Goal: Browse casually: Explore the website without a specific task or goal

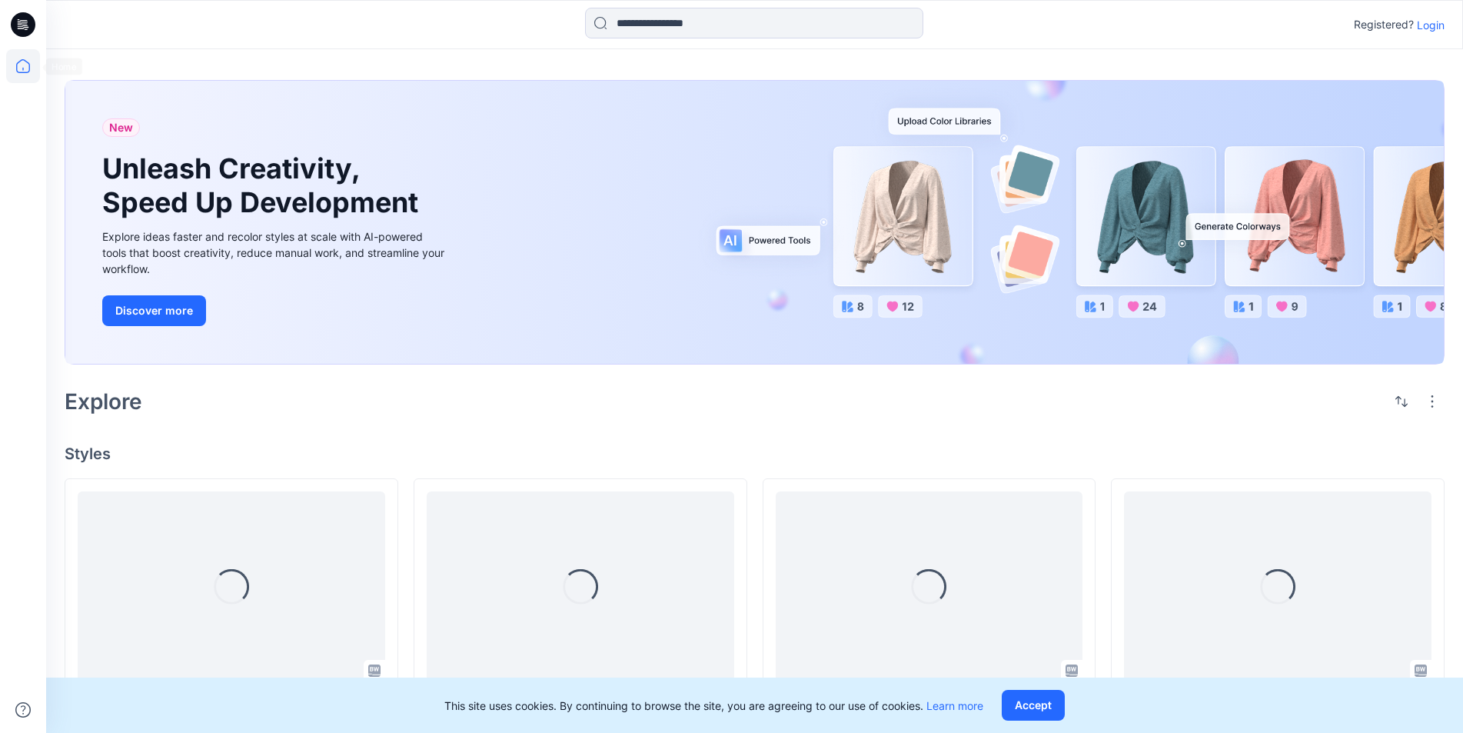
click at [22, 58] on icon at bounding box center [23, 66] width 34 height 34
click at [26, 70] on icon at bounding box center [23, 66] width 34 height 34
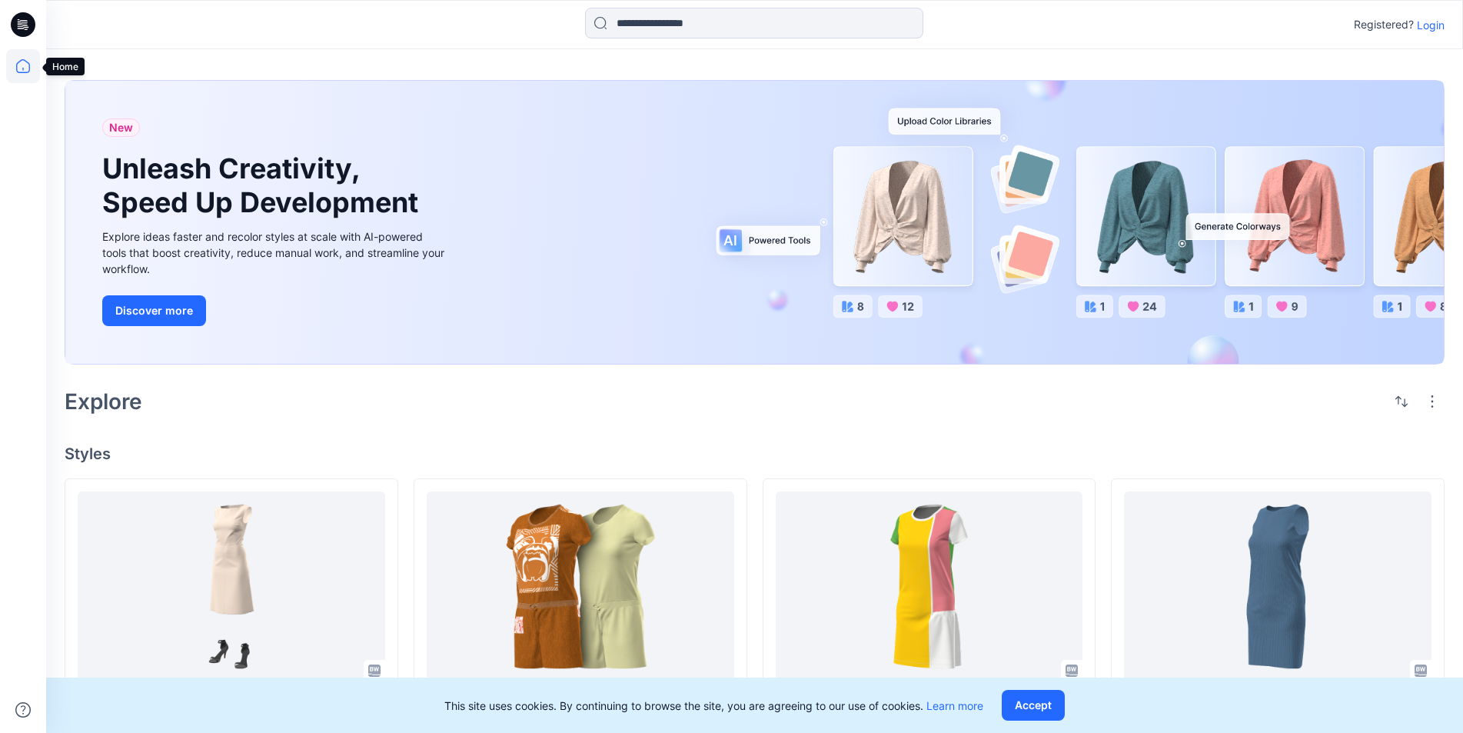
click at [22, 64] on icon at bounding box center [23, 66] width 34 height 34
click at [20, 69] on icon at bounding box center [23, 66] width 34 height 34
click at [19, 70] on icon at bounding box center [23, 66] width 34 height 34
click at [19, 67] on icon at bounding box center [23, 66] width 34 height 34
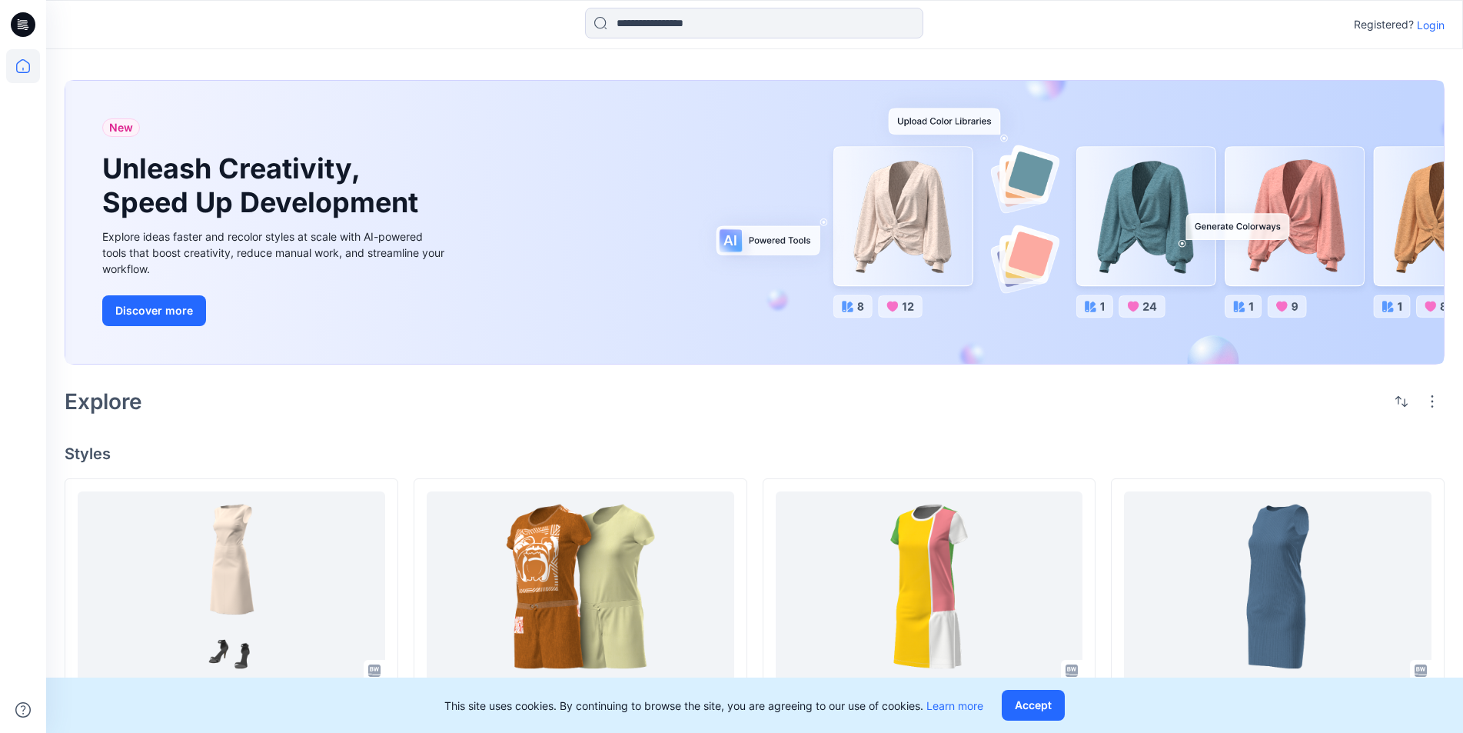
click at [20, 67] on icon at bounding box center [23, 66] width 34 height 34
click at [17, 62] on icon at bounding box center [23, 66] width 34 height 34
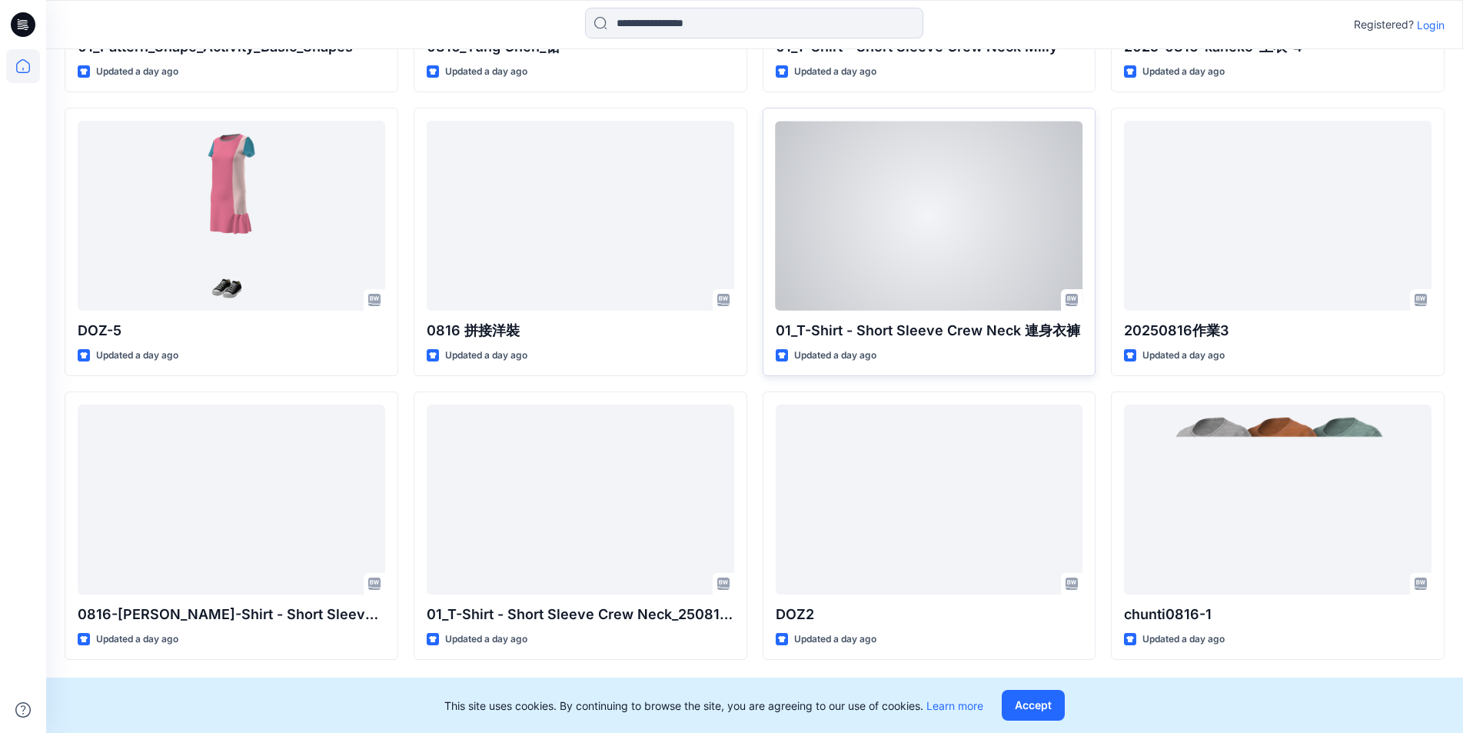
scroll to position [2356, 0]
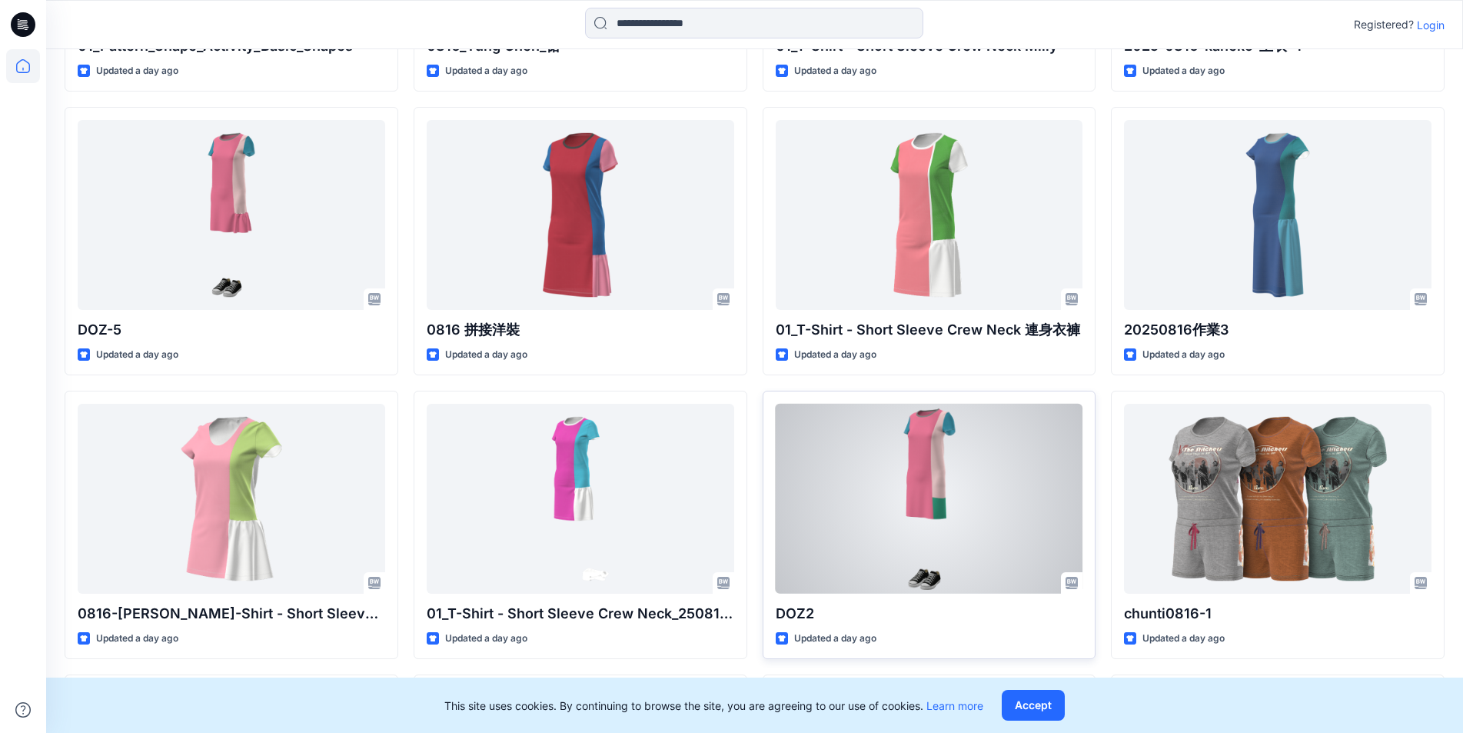
click at [762, 486] on p "DOZ2" at bounding box center [930, 614] width 308 height 22
click at [762, 457] on div at bounding box center [930, 498] width 308 height 189
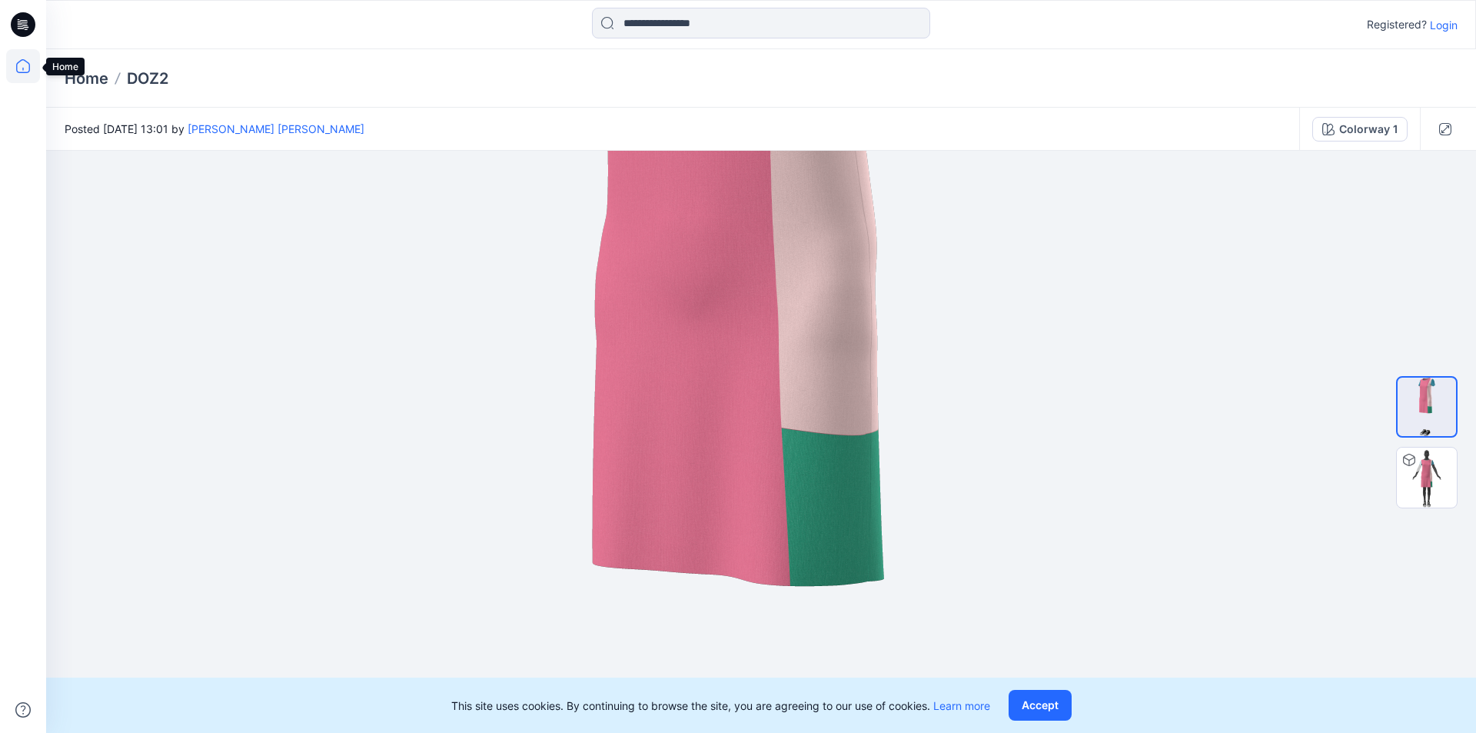
click at [18, 70] on icon at bounding box center [23, 66] width 34 height 34
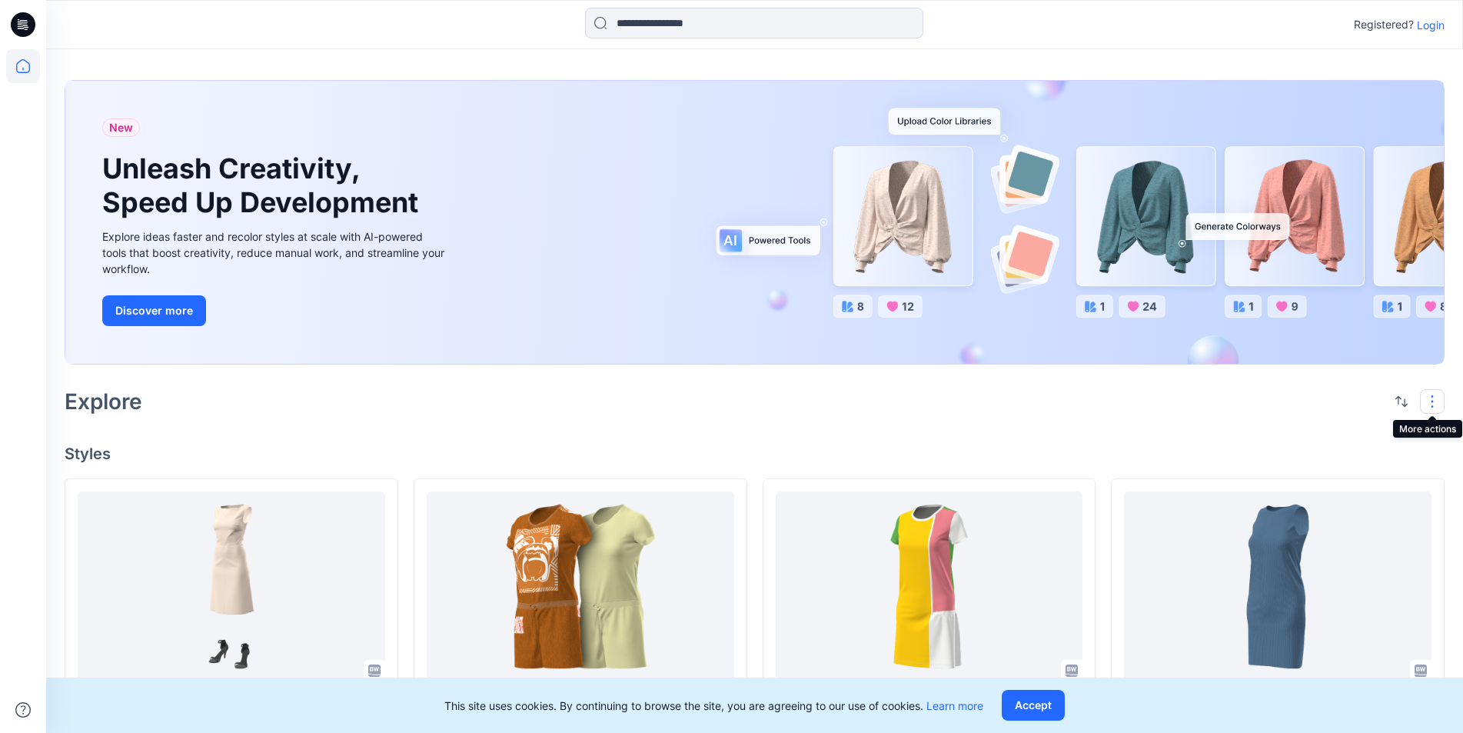
click at [762, 401] on button "button" at bounding box center [1432, 401] width 25 height 25
click at [20, 68] on icon at bounding box center [23, 66] width 34 height 34
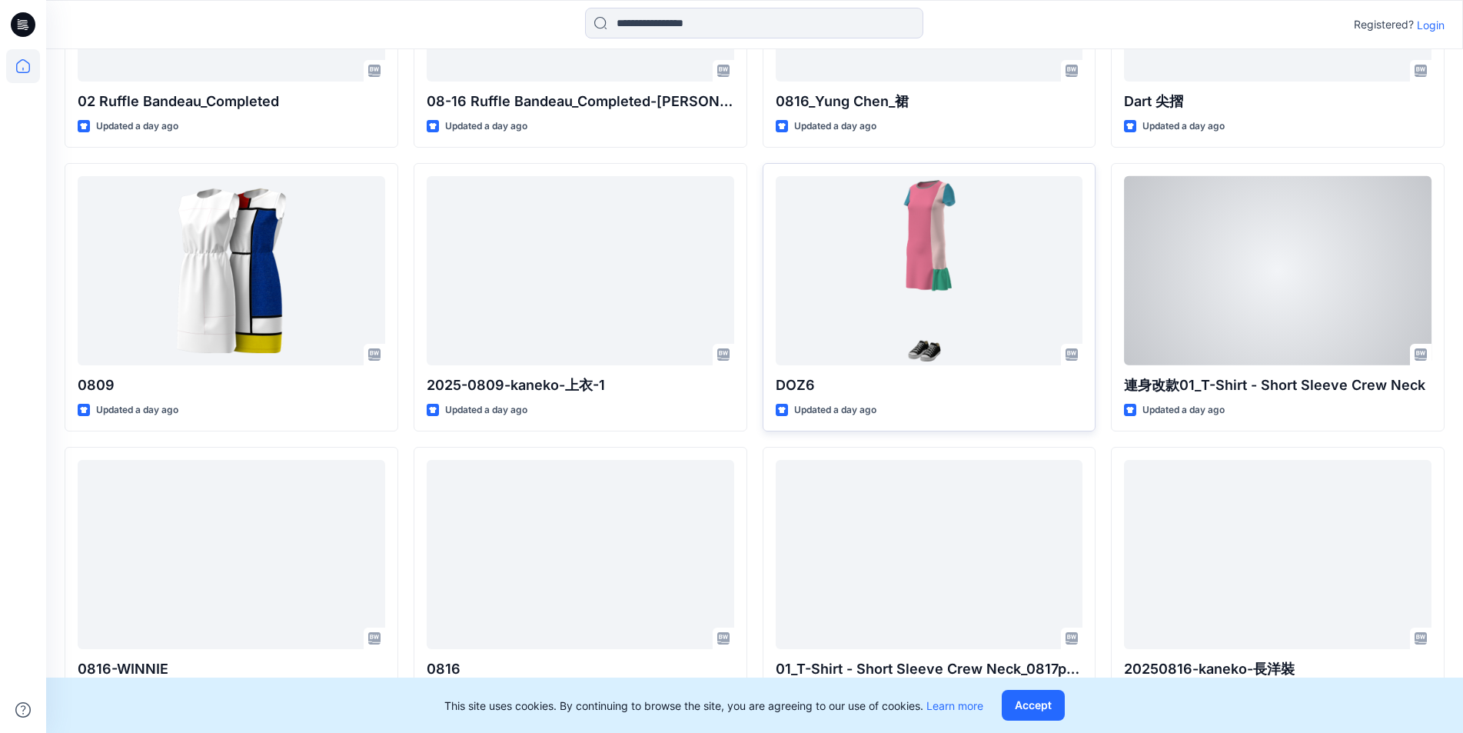
scroll to position [1461, 0]
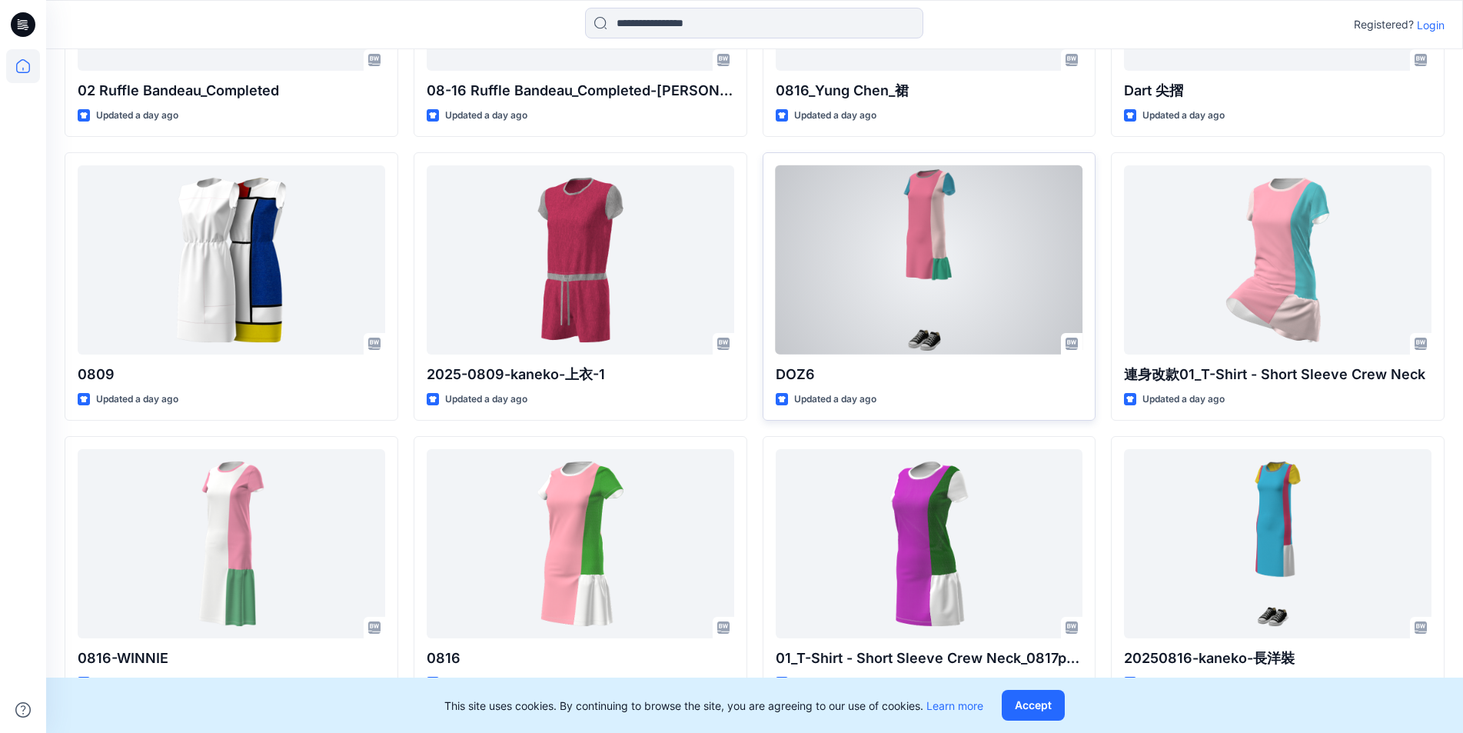
drag, startPoint x: 969, startPoint y: 314, endPoint x: 898, endPoint y: 274, distance: 81.2
click at [762, 274] on div at bounding box center [930, 259] width 308 height 189
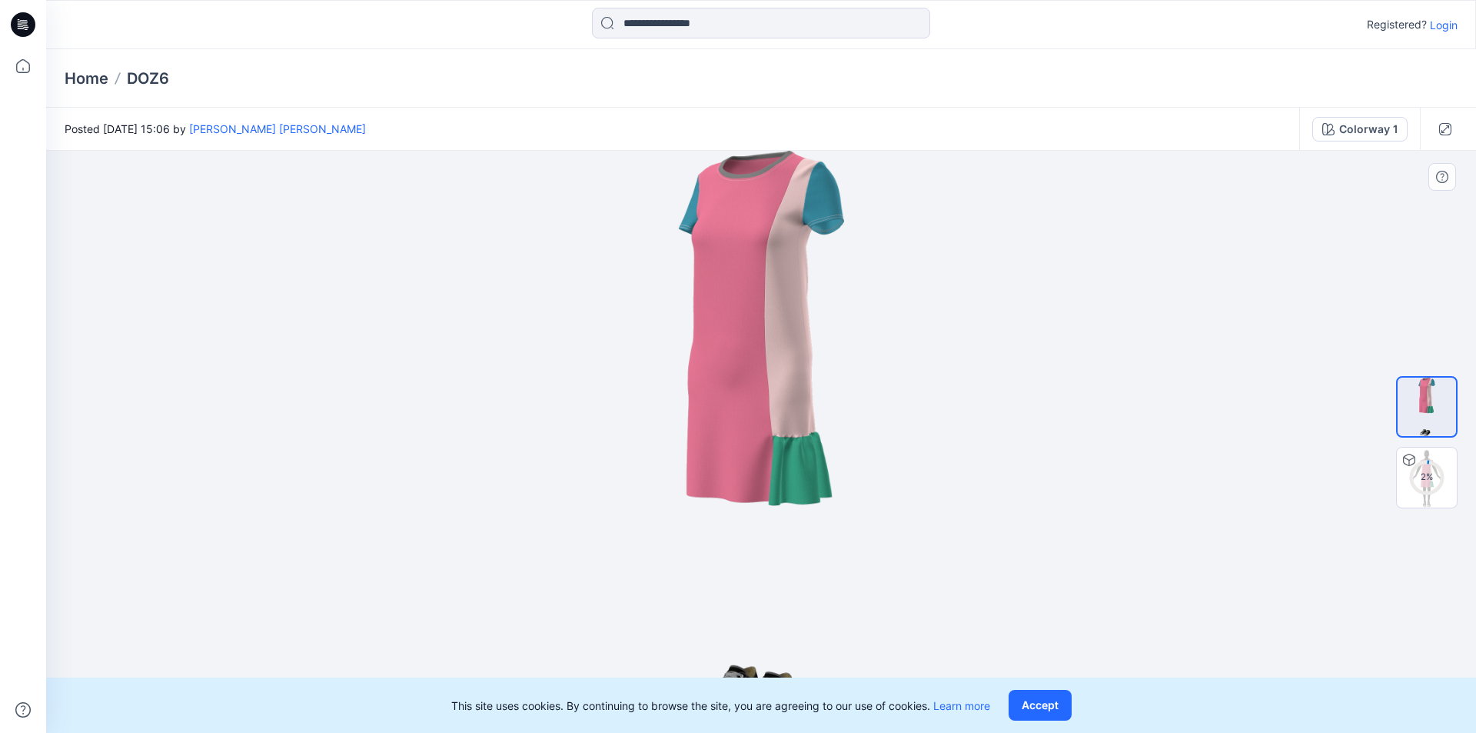
click at [762, 391] on div at bounding box center [761, 442] width 1430 height 582
drag, startPoint x: 1474, startPoint y: 523, endPoint x: 1220, endPoint y: 543, distance: 254.5
click at [762, 486] on div "4 %" at bounding box center [1427, 442] width 98 height 384
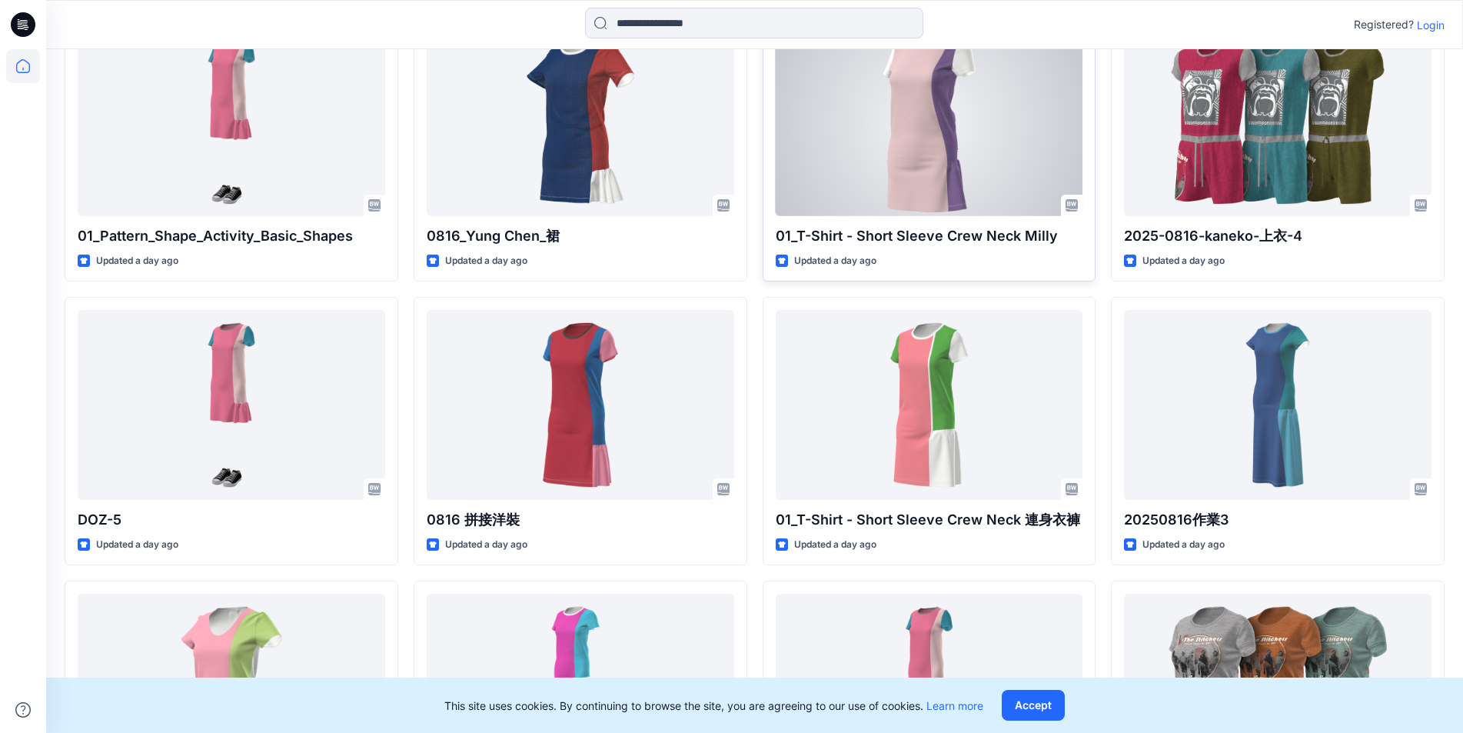
scroll to position [2306, 0]
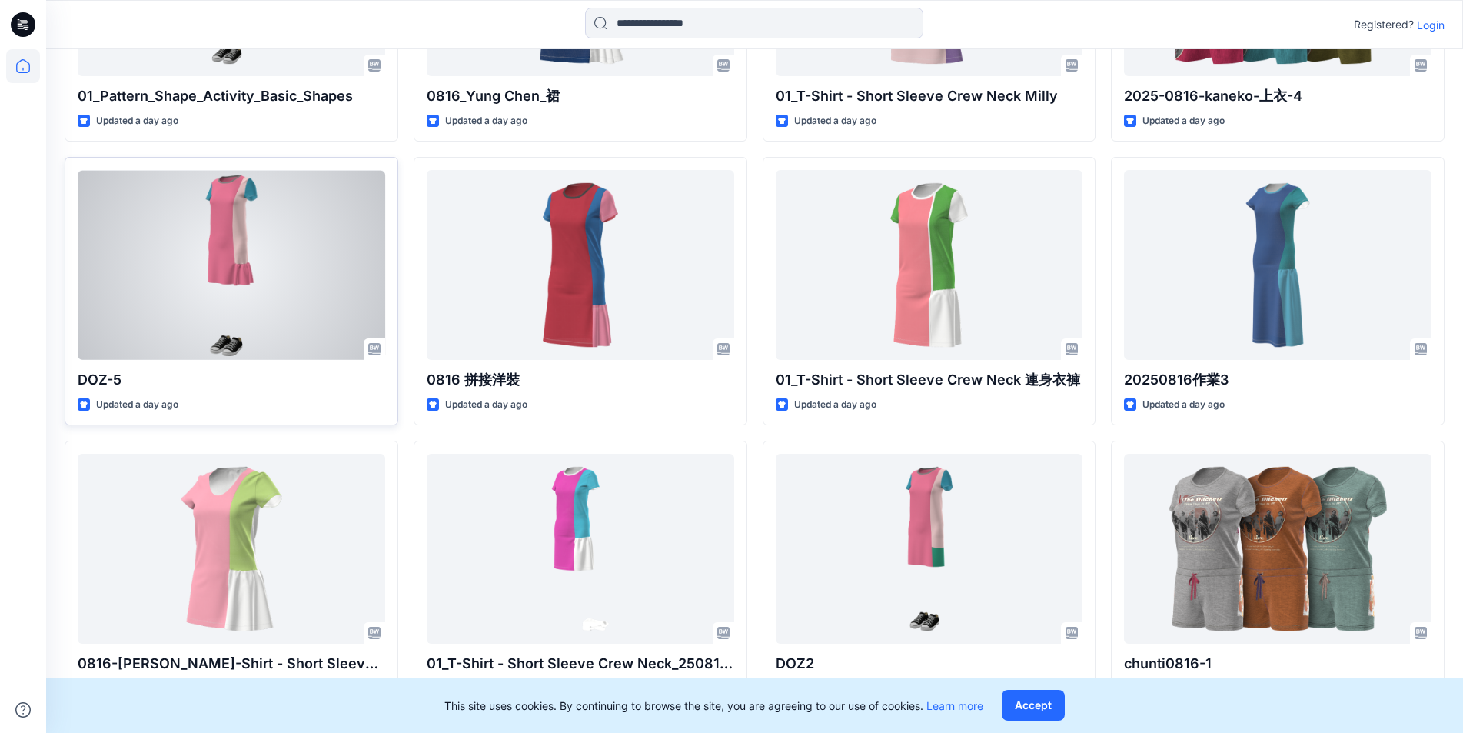
drag, startPoint x: 129, startPoint y: 266, endPoint x: 380, endPoint y: 348, distance: 263.5
click at [380, 348] on icon at bounding box center [374, 349] width 12 height 12
click at [379, 348] on icon at bounding box center [374, 349] width 12 height 12
click at [377, 348] on icon at bounding box center [374, 349] width 12 height 12
click at [327, 300] on div at bounding box center [232, 264] width 308 height 189
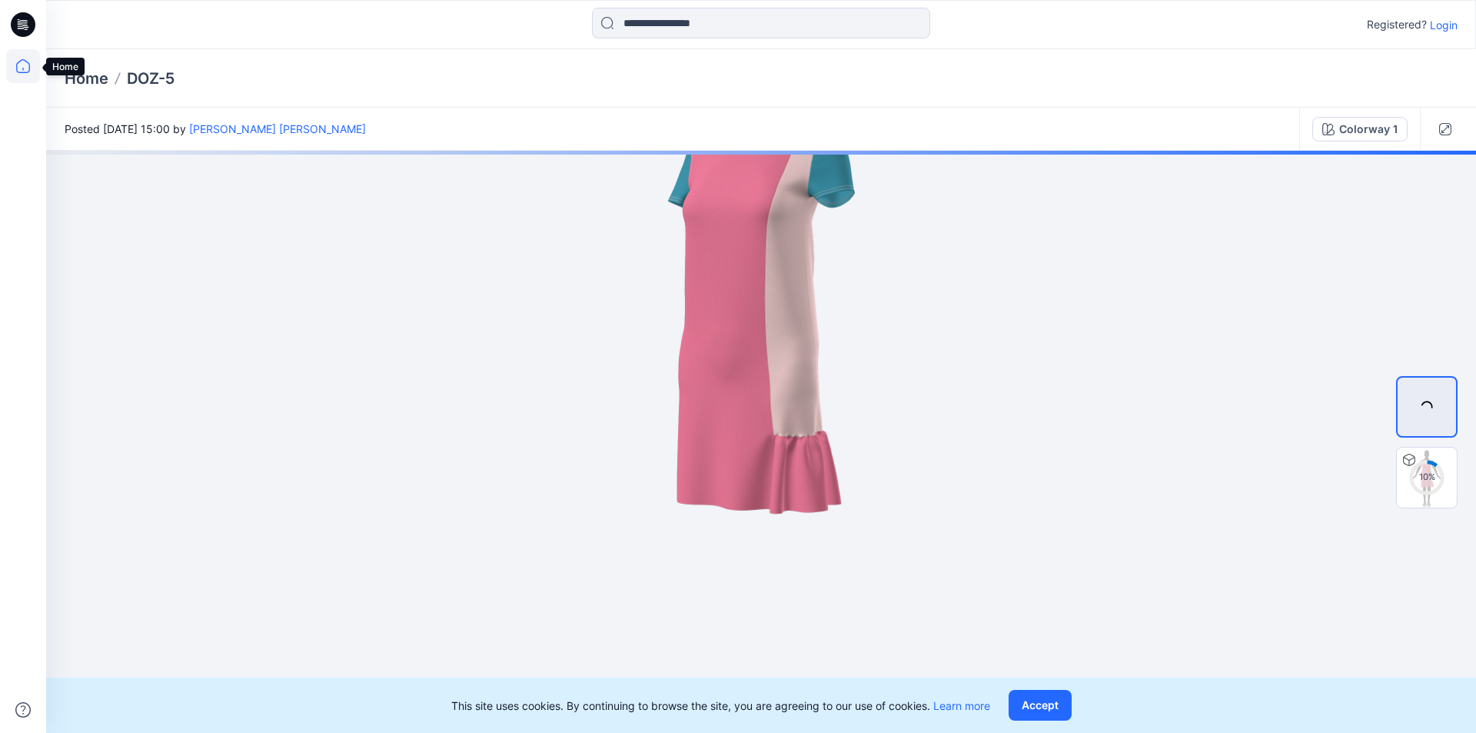
click at [24, 68] on icon at bounding box center [23, 66] width 34 height 34
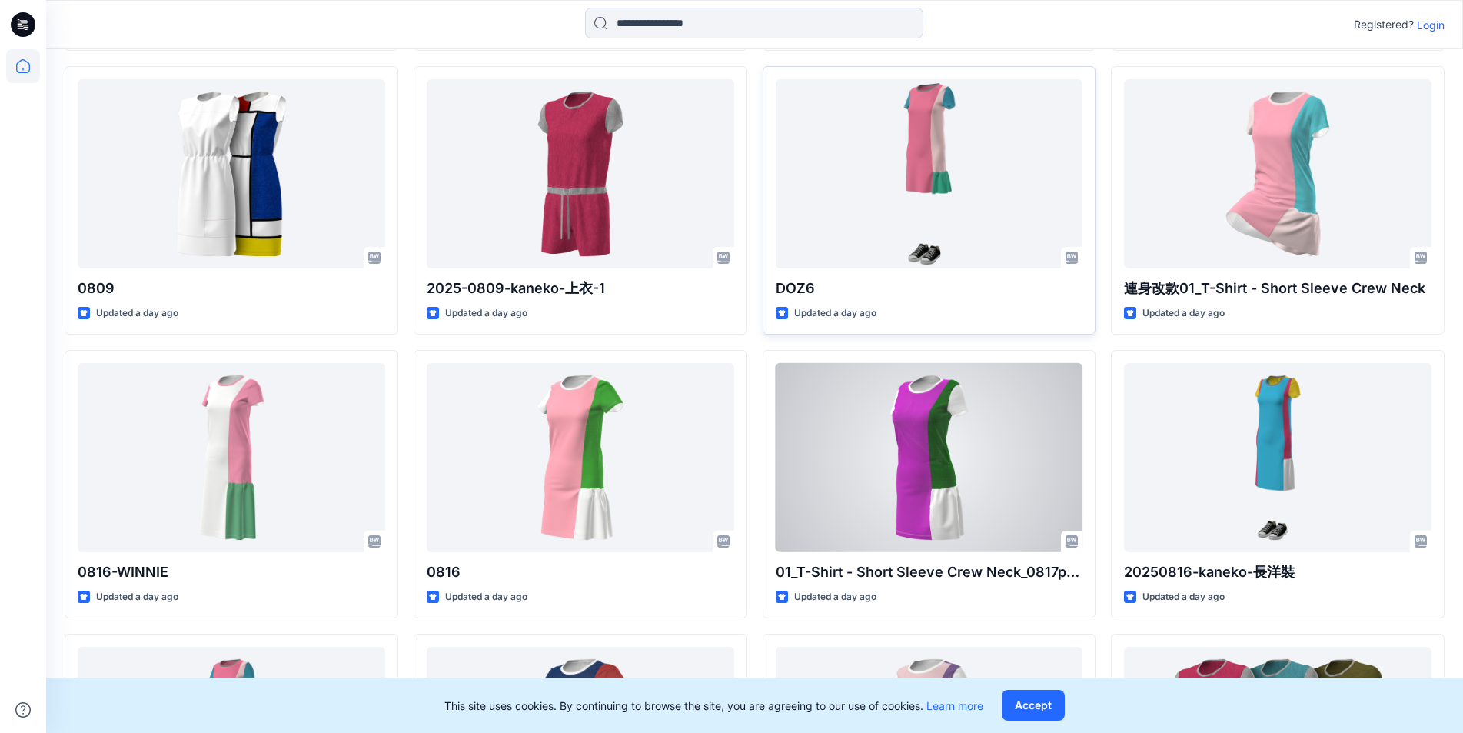
scroll to position [1538, 0]
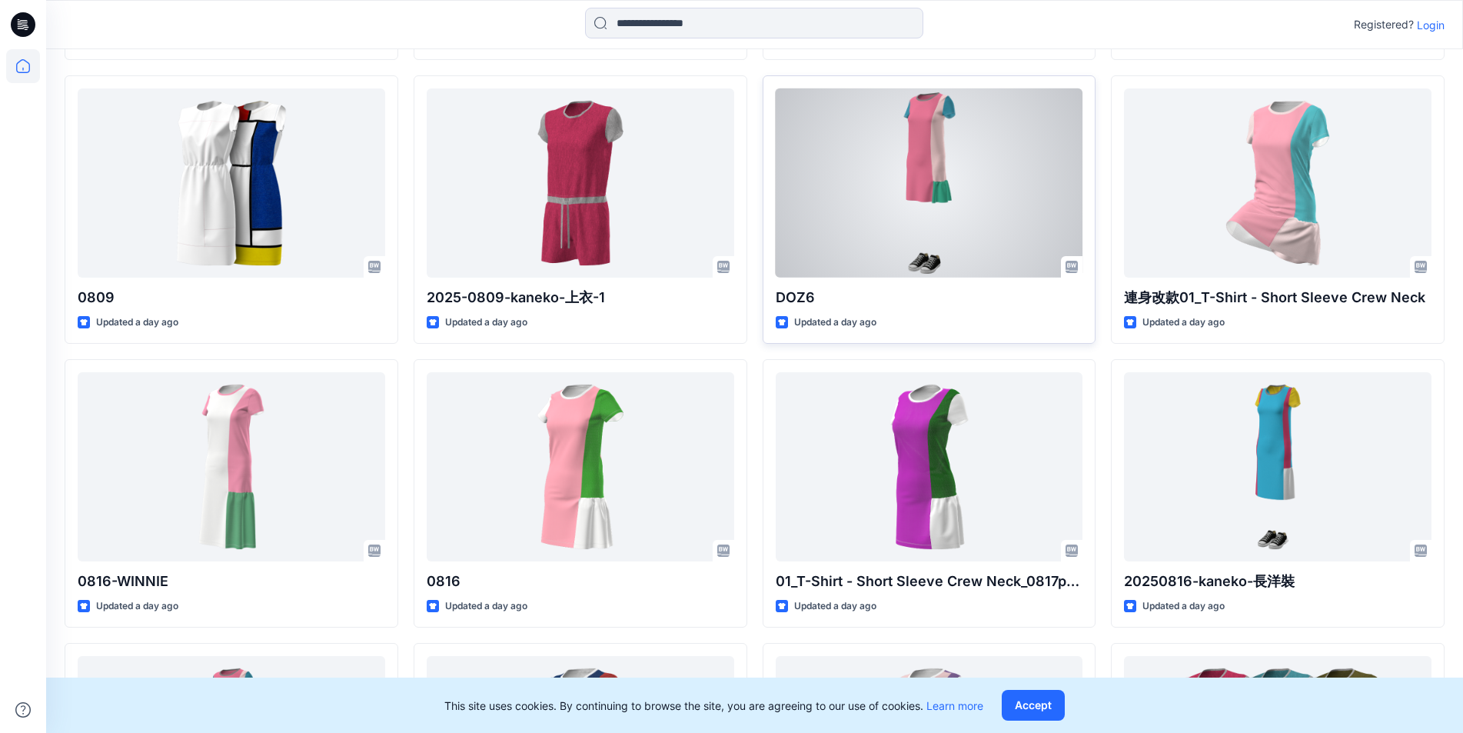
click at [762, 175] on div at bounding box center [930, 182] width 308 height 189
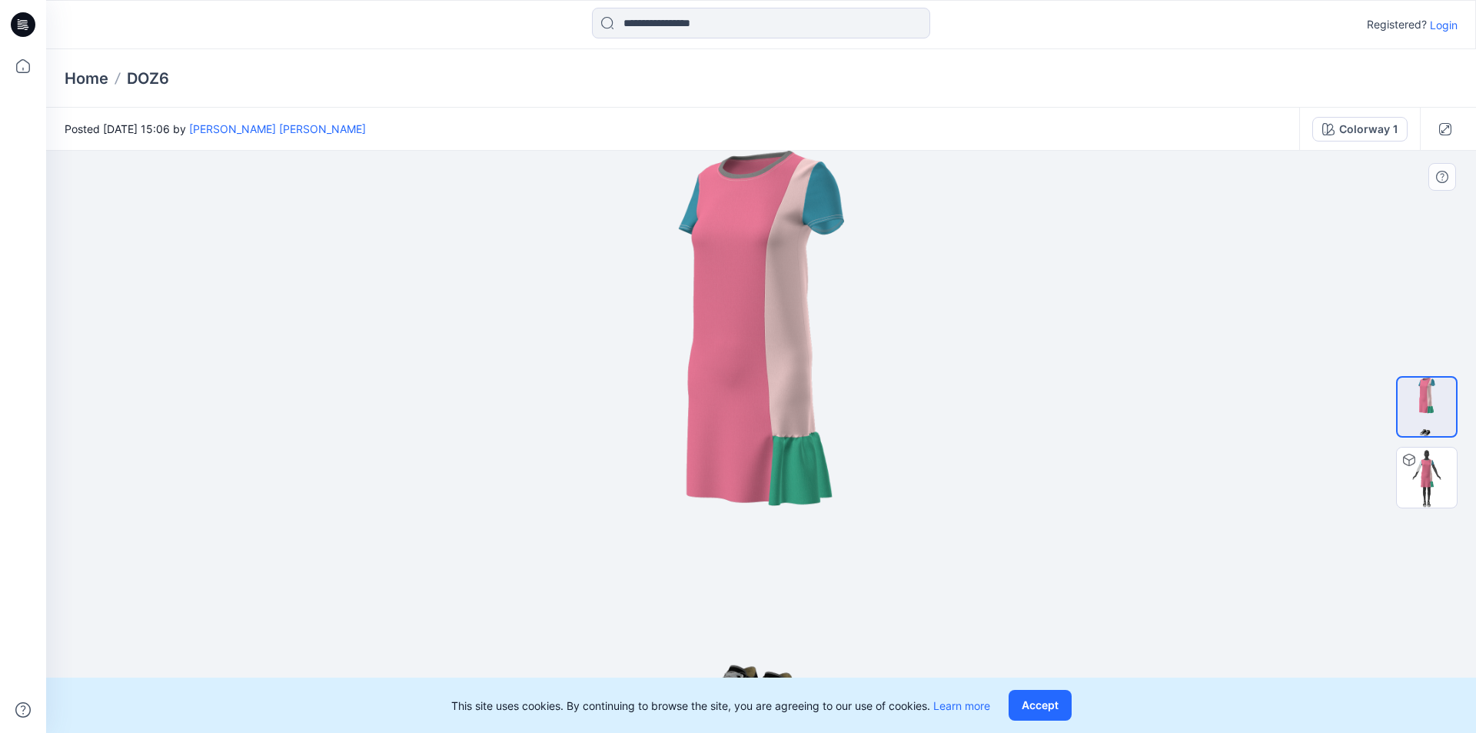
click at [747, 404] on img at bounding box center [761, 442] width 166 height 582
click at [762, 461] on icon at bounding box center [1409, 460] width 12 height 12
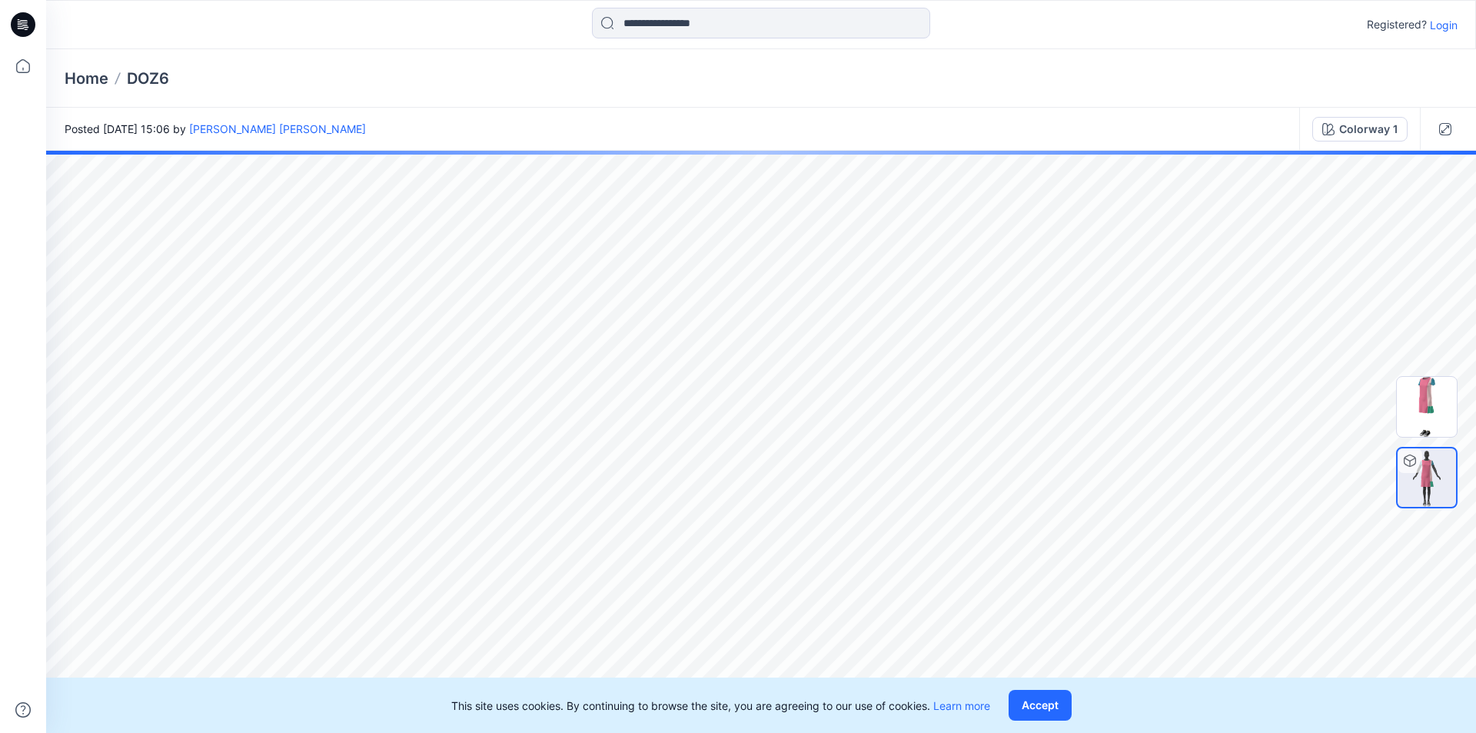
click at [762, 407] on img at bounding box center [1427, 407] width 60 height 60
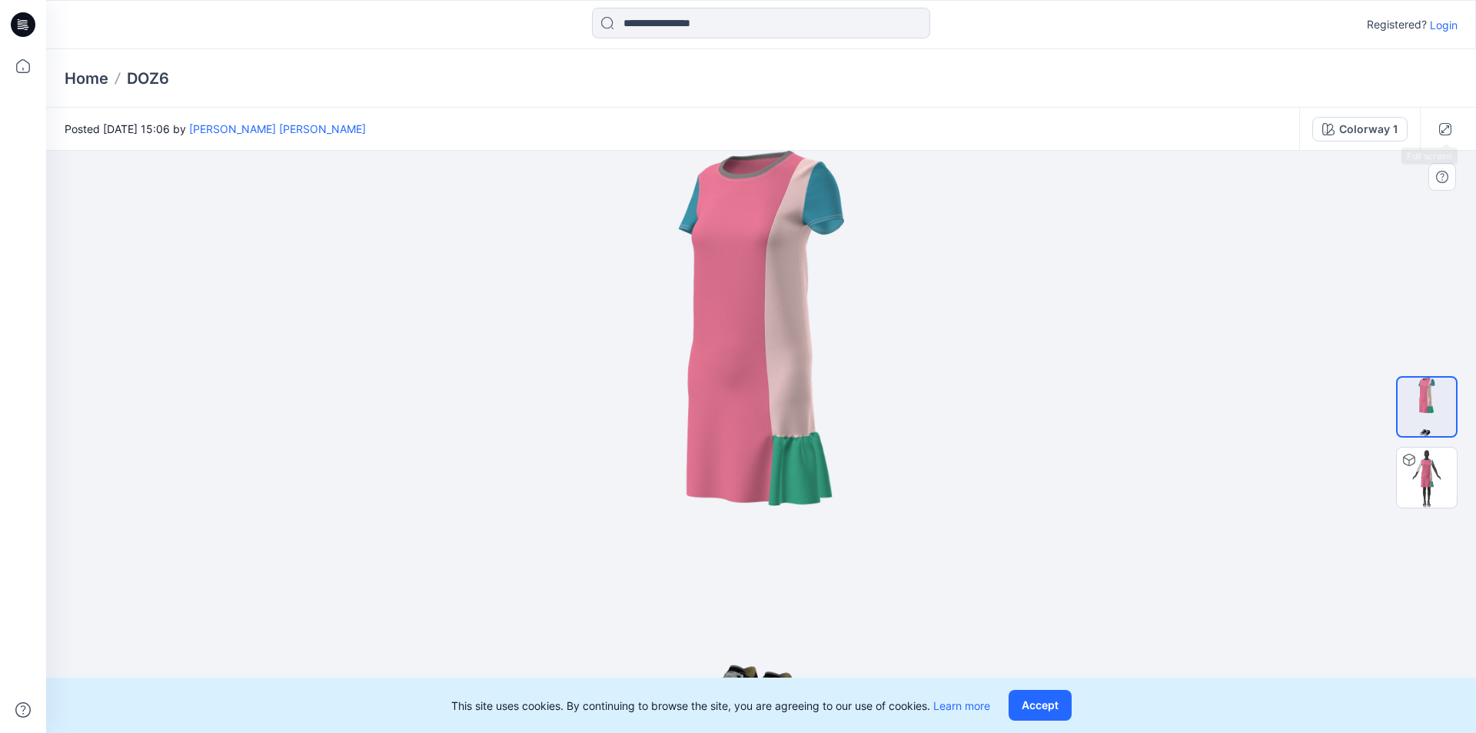
drag, startPoint x: 1399, startPoint y: 2, endPoint x: 354, endPoint y: 444, distance: 1134.9
click at [354, 444] on div at bounding box center [761, 442] width 1430 height 582
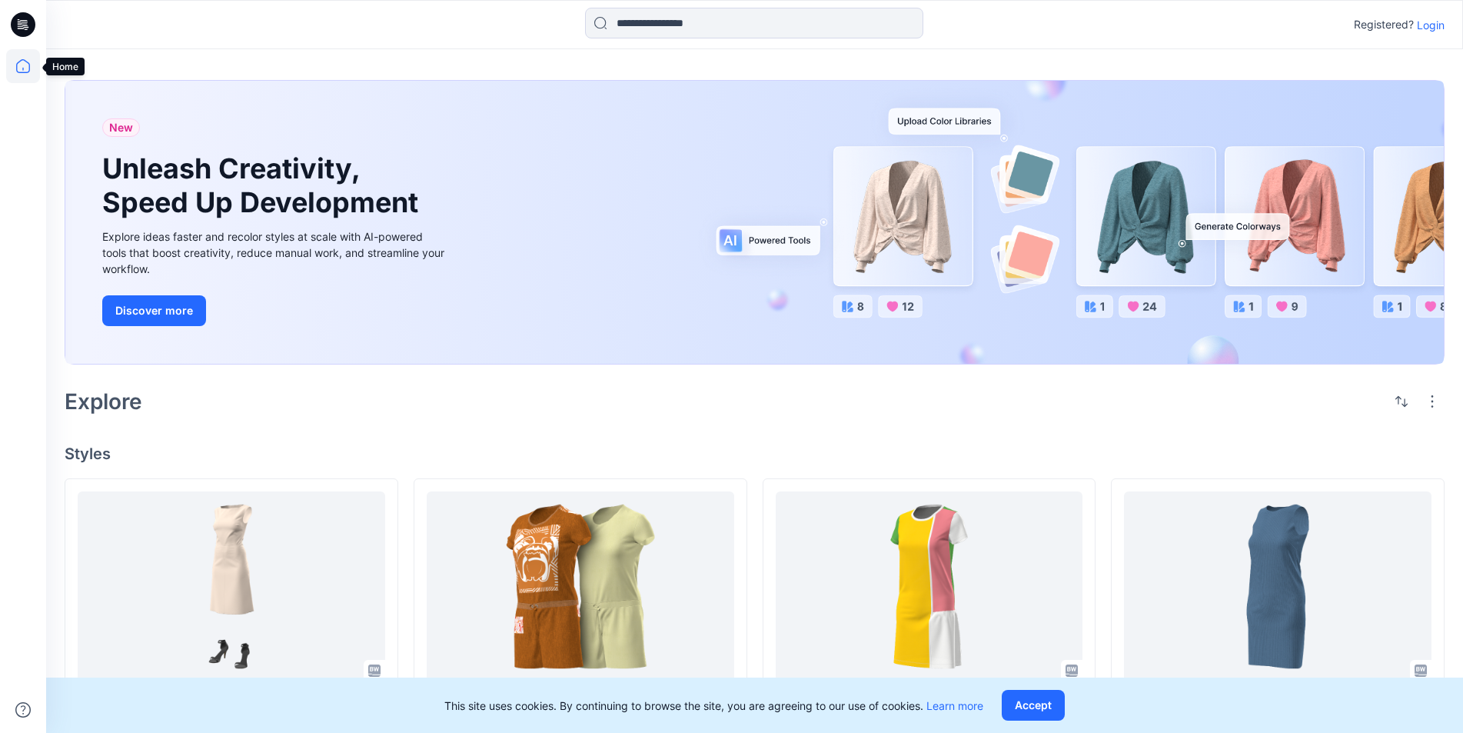
click at [15, 63] on icon at bounding box center [23, 66] width 34 height 34
click at [25, 65] on icon at bounding box center [23, 66] width 34 height 34
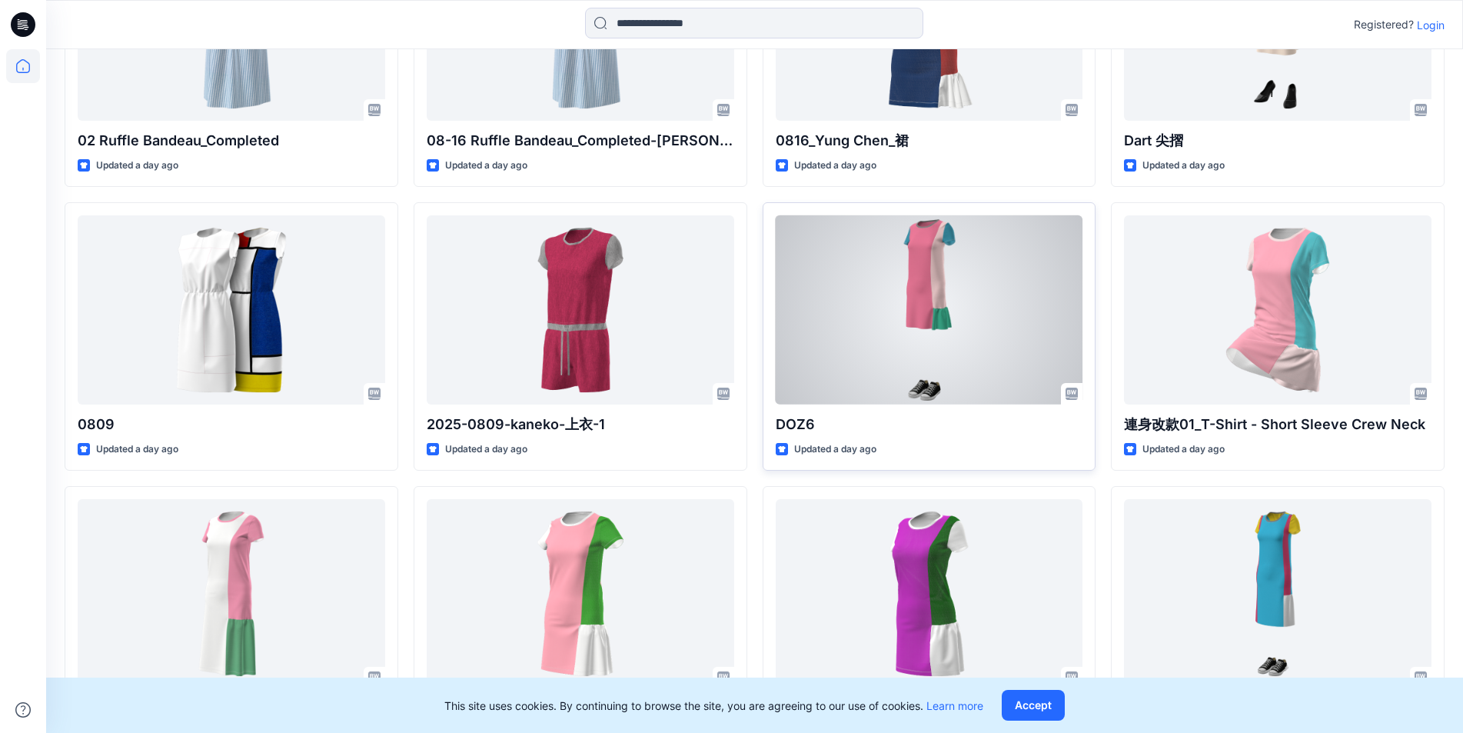
scroll to position [1461, 0]
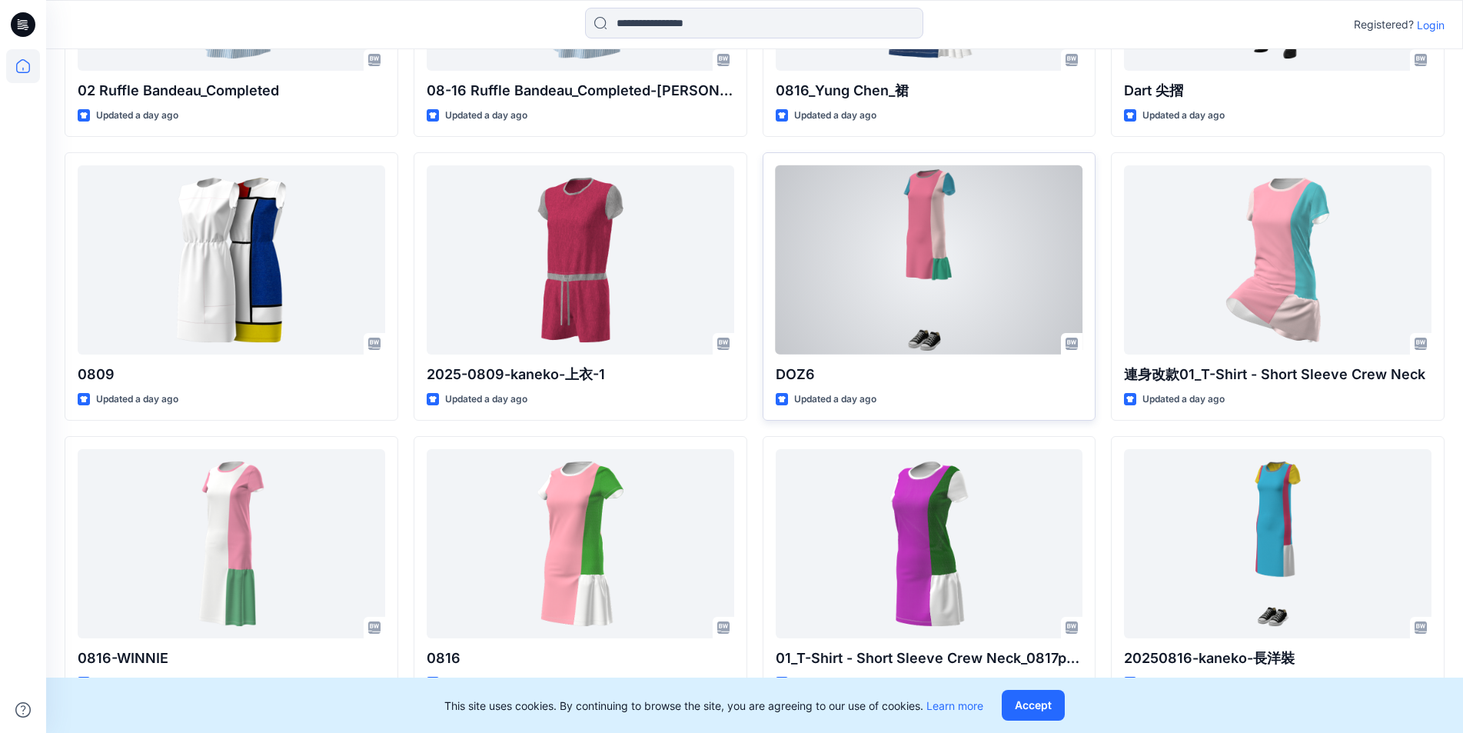
click at [762, 377] on p "DOZ6" at bounding box center [930, 375] width 308 height 22
click at [762, 258] on div at bounding box center [930, 259] width 308 height 189
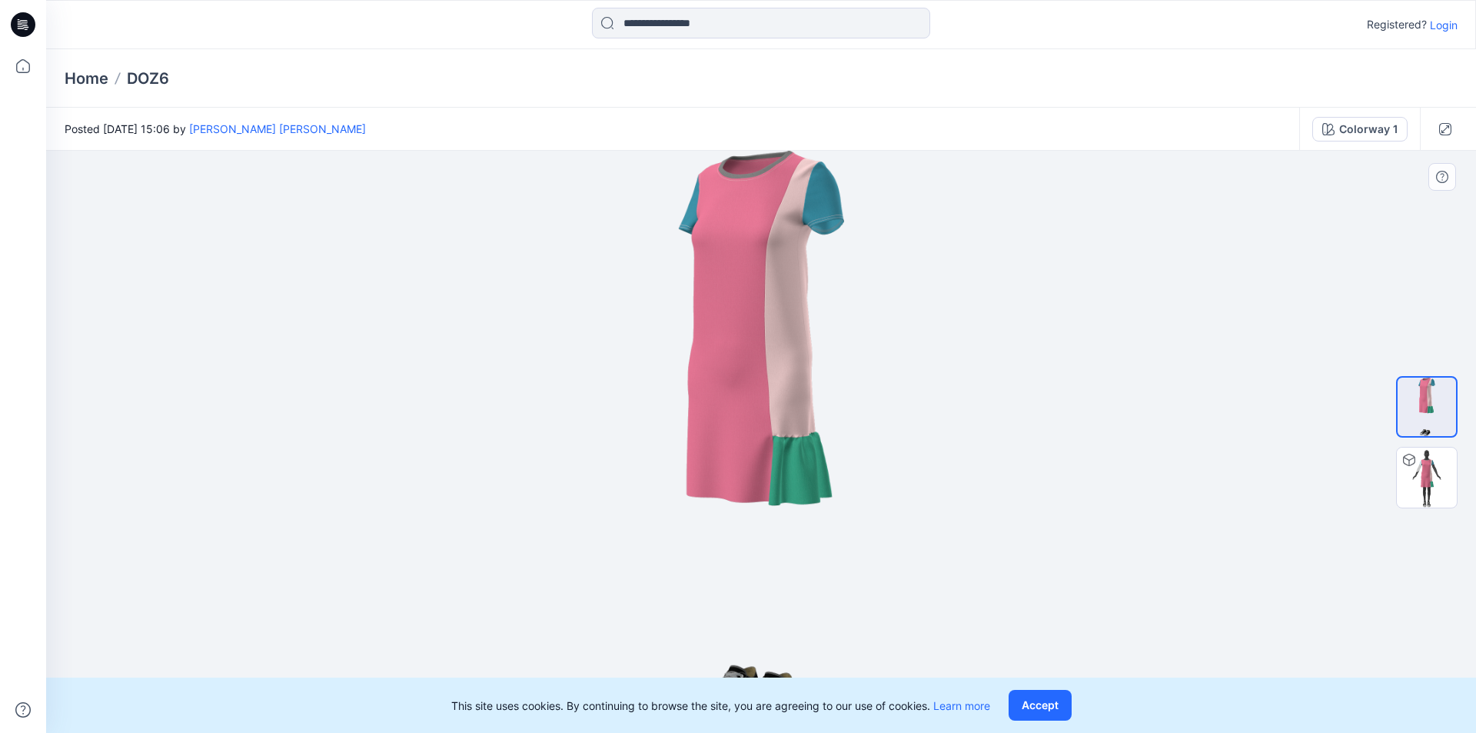
click at [762, 427] on div at bounding box center [761, 442] width 1430 height 582
click at [762, 486] on div at bounding box center [761, 442] width 1430 height 582
click at [762, 28] on p "Registered?" at bounding box center [1397, 24] width 60 height 18
click at [13, 61] on icon at bounding box center [23, 66] width 34 height 34
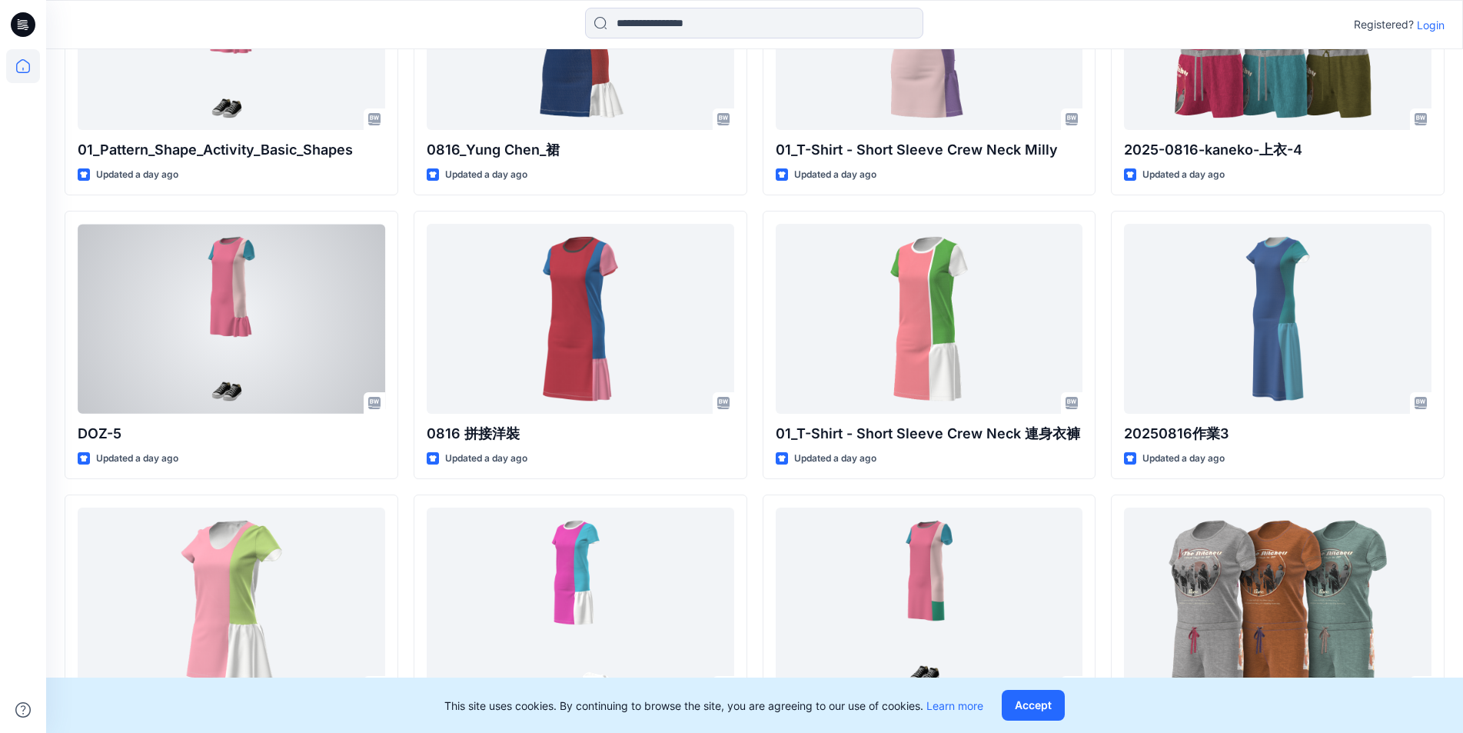
scroll to position [2306, 0]
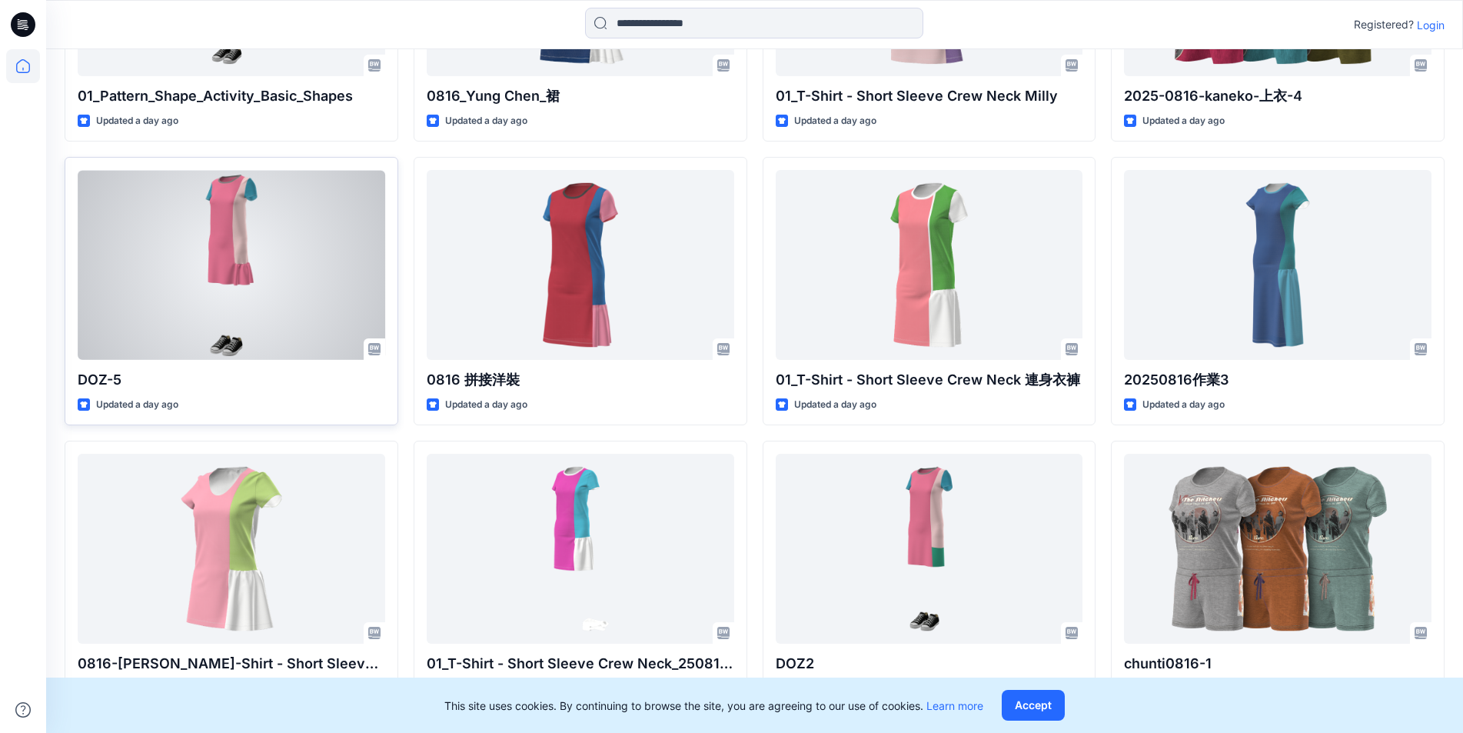
click at [248, 256] on div at bounding box center [232, 264] width 308 height 189
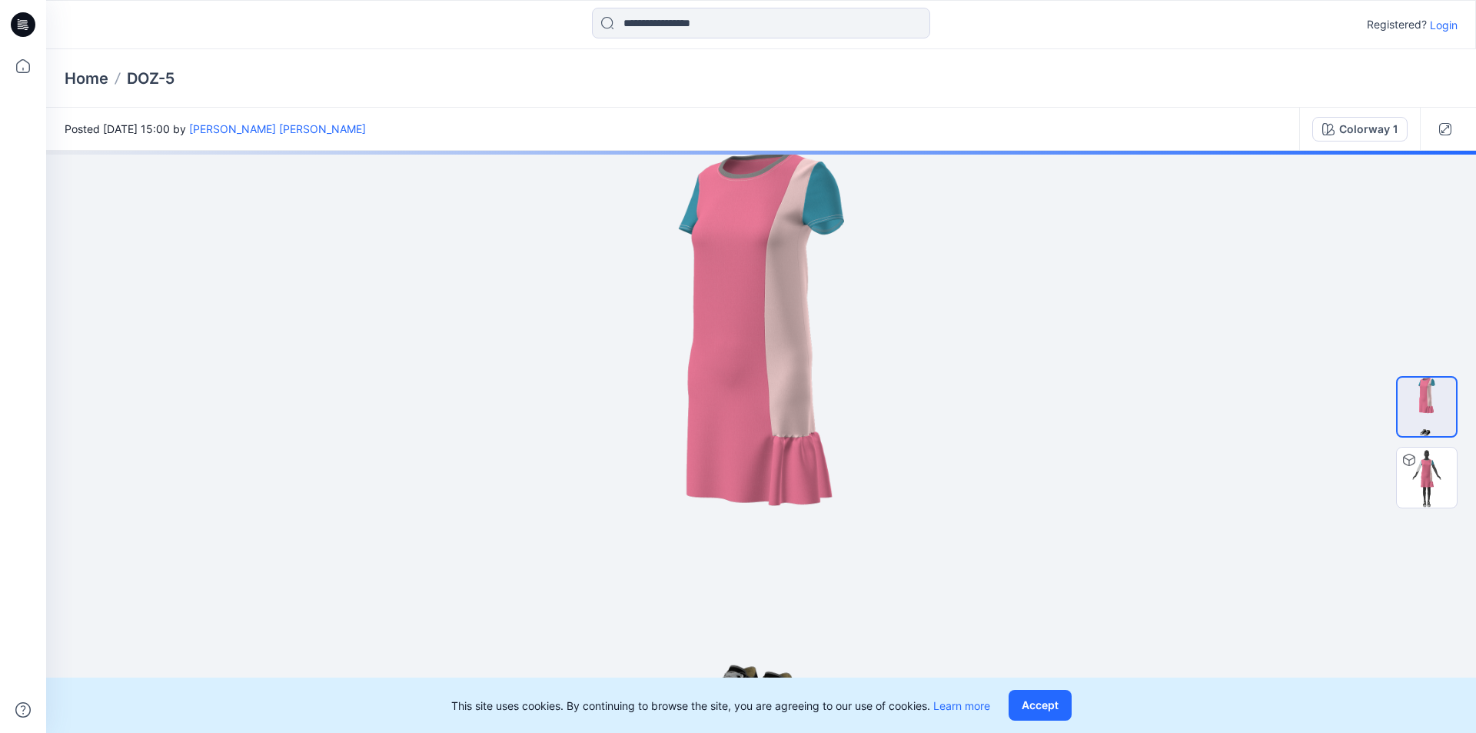
click at [23, 32] on icon at bounding box center [23, 24] width 25 height 25
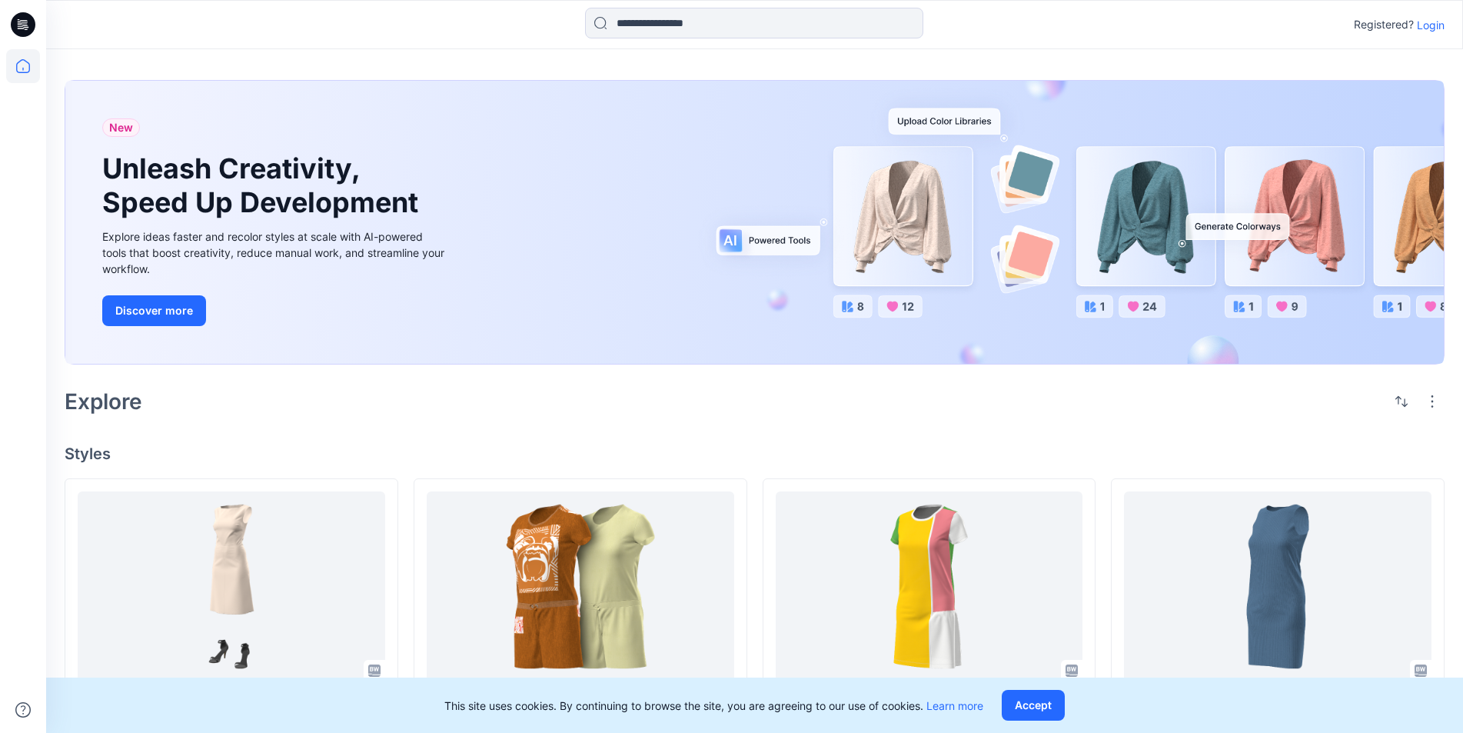
click at [23, 32] on icon at bounding box center [23, 24] width 25 height 25
click at [22, 68] on icon at bounding box center [23, 66] width 34 height 34
click at [24, 68] on icon at bounding box center [23, 66] width 34 height 34
